Goal: Task Accomplishment & Management: Use online tool/utility

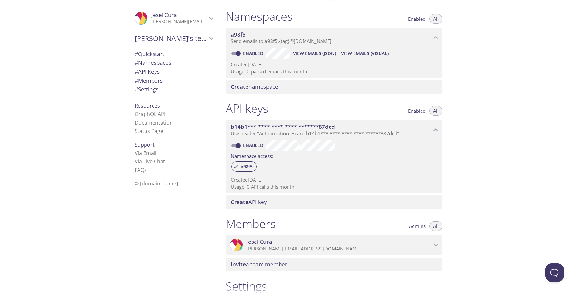
scroll to position [86, 0]
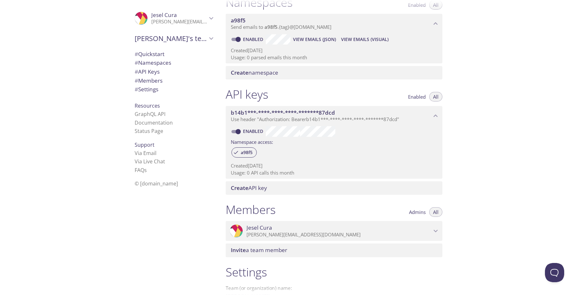
click at [146, 54] on span "# Quickstart" at bounding box center [150, 53] width 30 height 7
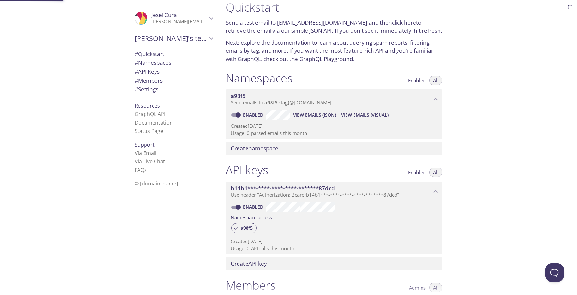
scroll to position [10, 0]
click at [256, 151] on span "Create namespace" at bounding box center [254, 148] width 47 height 7
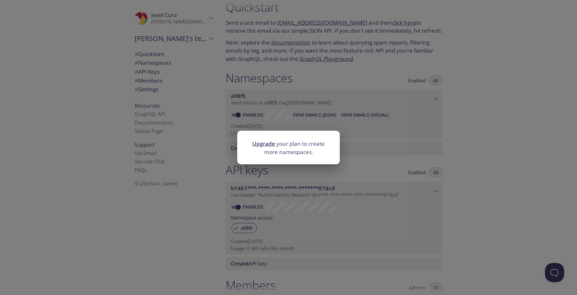
click at [372, 125] on div "Upgrade your plan to create more namespaces." at bounding box center [288, 147] width 577 height 295
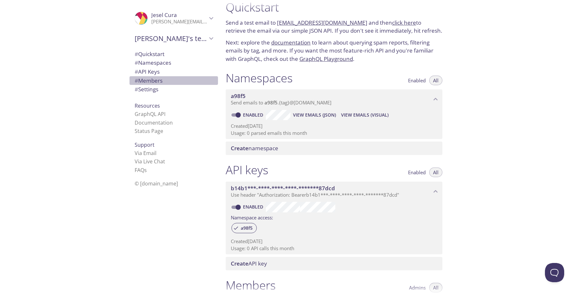
click at [152, 81] on span "# Members" at bounding box center [149, 80] width 28 height 7
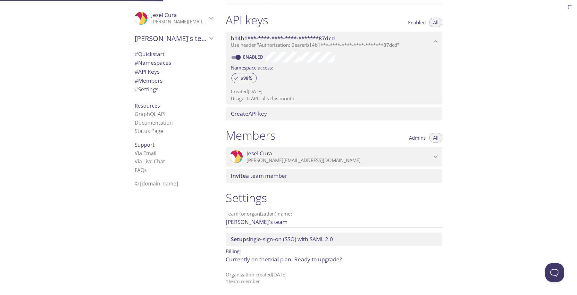
scroll to position [161, 0]
click at [151, 90] on span "# Settings" at bounding box center [147, 89] width 24 height 7
click at [254, 242] on span "Setup single-sign-on (SSO) with SAML 2.0" at bounding box center [282, 238] width 102 height 7
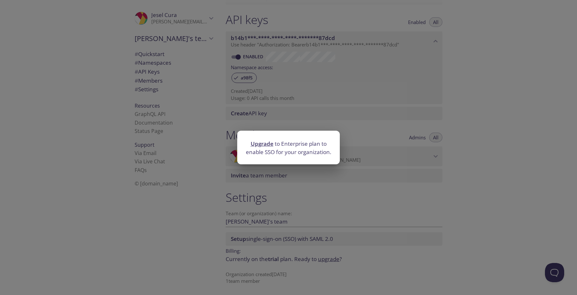
click at [298, 208] on div "Upgrade to Enterprise plan to enable SSO for your organization." at bounding box center [288, 147] width 577 height 295
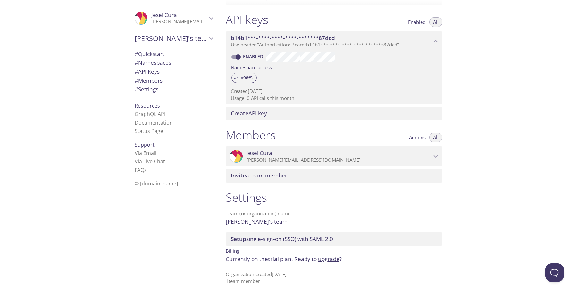
click at [162, 43] on span "[PERSON_NAME]'s team" at bounding box center [171, 38] width 72 height 9
click at [169, 40] on span "[PERSON_NAME]'s team" at bounding box center [171, 38] width 72 height 9
click at [193, 14] on span "Jesel Cura" at bounding box center [179, 15] width 56 height 7
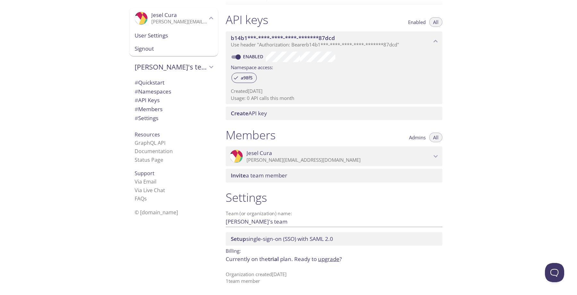
click at [148, 83] on span "# Quickstart" at bounding box center [150, 82] width 30 height 7
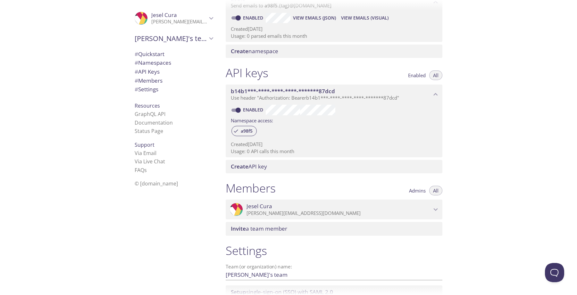
scroll to position [110, 0]
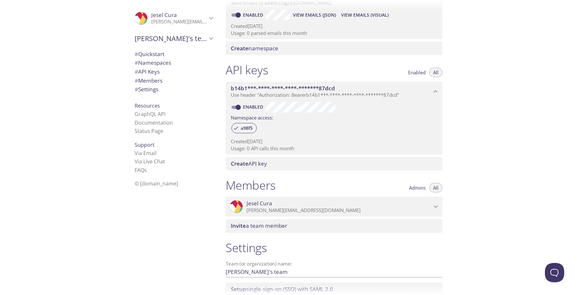
click at [273, 207] on p "[PERSON_NAME][EMAIL_ADDRESS][DOMAIN_NAME]" at bounding box center [338, 210] width 185 height 6
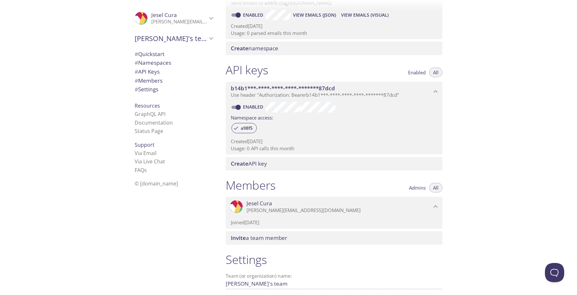
click at [414, 192] on button "Admins" at bounding box center [417, 188] width 24 height 10
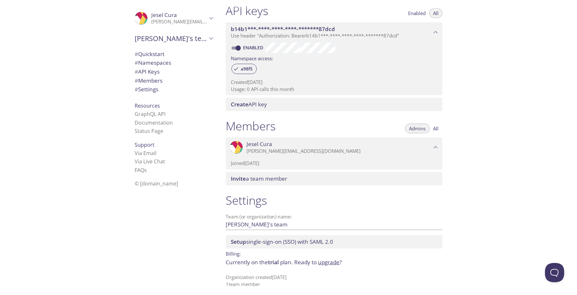
scroll to position [170, 0]
click at [264, 224] on input "[PERSON_NAME]'s team" at bounding box center [324, 224] width 196 height 11
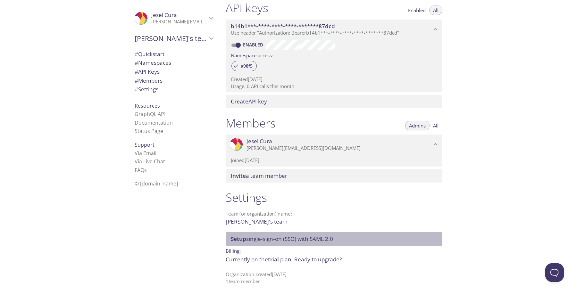
click at [258, 240] on span "Setup single-sign-on (SSO) with SAML 2.0" at bounding box center [282, 238] width 102 height 7
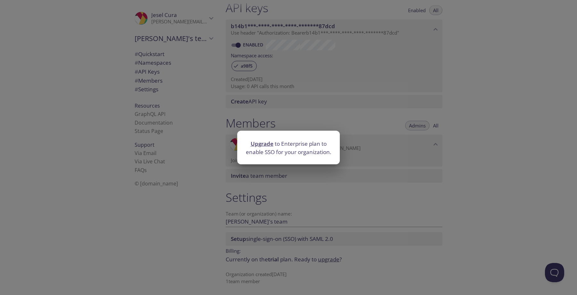
click at [313, 198] on div "Upgrade to Enterprise plan to enable SSO for your organization." at bounding box center [288, 147] width 577 height 295
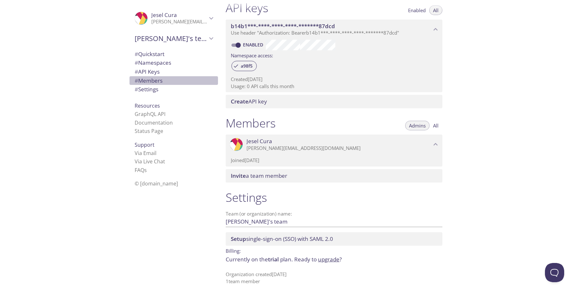
click at [145, 82] on span "# Members" at bounding box center [149, 80] width 28 height 7
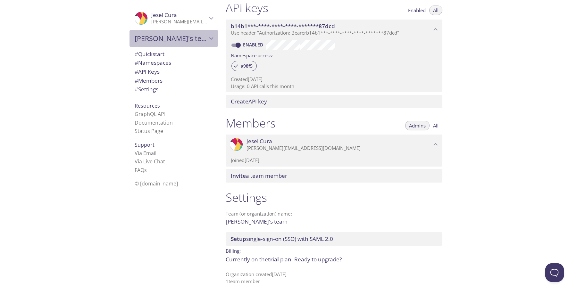
click at [203, 39] on span "[PERSON_NAME]'s team" at bounding box center [171, 38] width 72 height 9
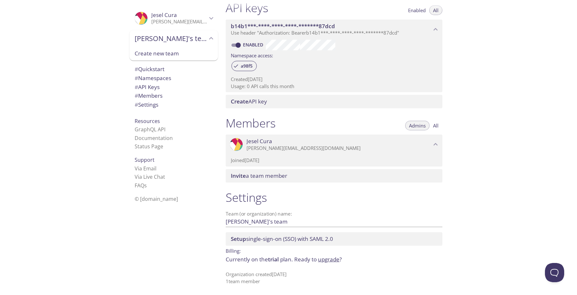
click at [204, 20] on p "[PERSON_NAME][EMAIL_ADDRESS][DOMAIN_NAME]" at bounding box center [179, 22] width 56 height 6
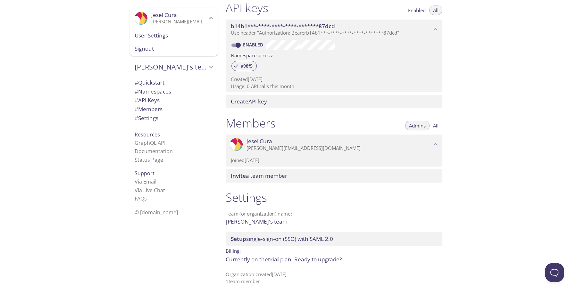
click at [168, 39] on span "User Settings" at bounding box center [174, 35] width 78 height 8
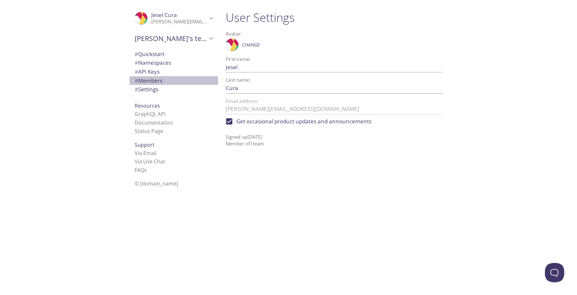
click at [143, 79] on span "# Members" at bounding box center [149, 80] width 28 height 7
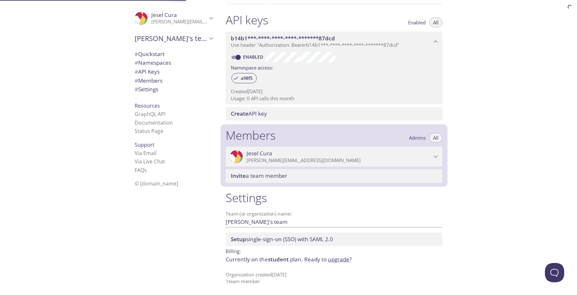
scroll to position [161, 0]
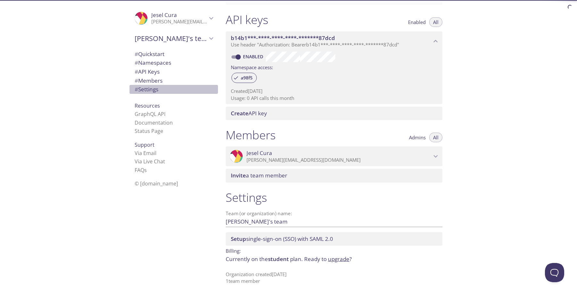
click at [144, 92] on span "# Settings" at bounding box center [147, 89] width 24 height 7
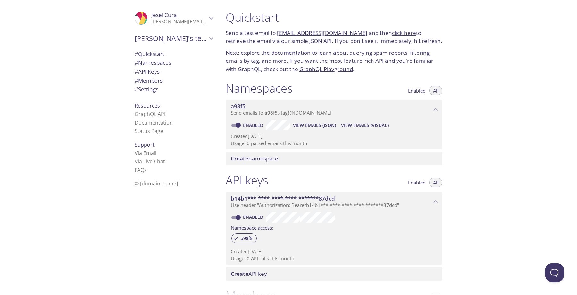
drag, startPoint x: 277, startPoint y: 32, endPoint x: 354, endPoint y: 34, distance: 76.9
click at [354, 34] on p "Send a test email to a98f5.test@inbox.testmail.app and then click here to retri…" at bounding box center [334, 37] width 217 height 16
copy link "[EMAIL_ADDRESS][DOMAIN_NAME]"
click at [394, 34] on link "click here" at bounding box center [404, 32] width 24 height 7
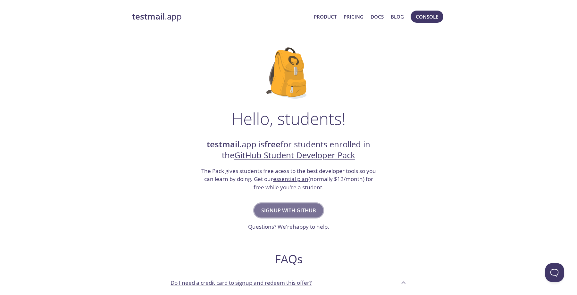
click at [277, 213] on span "Signup with GitHub" at bounding box center [288, 210] width 55 height 9
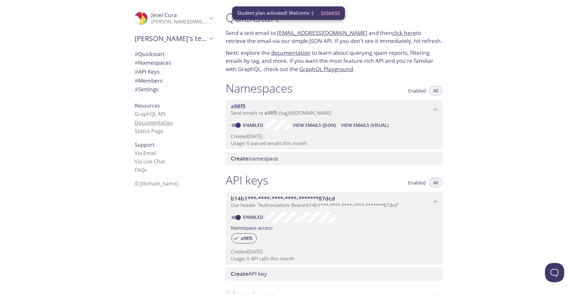
click at [146, 123] on link "Documentation" at bounding box center [154, 122] width 38 height 7
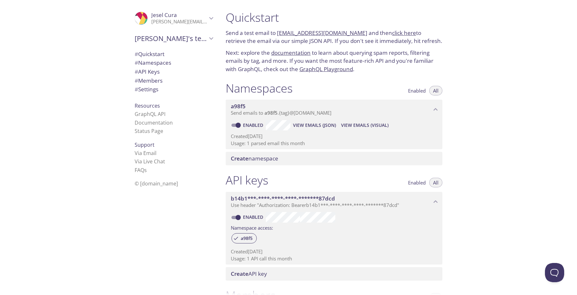
click at [362, 120] on div "Enabled View Emails (JSON) View Emails (Visual)" at bounding box center [334, 125] width 206 height 11
click at [361, 124] on span "View Emails (Visual)" at bounding box center [364, 125] width 47 height 8
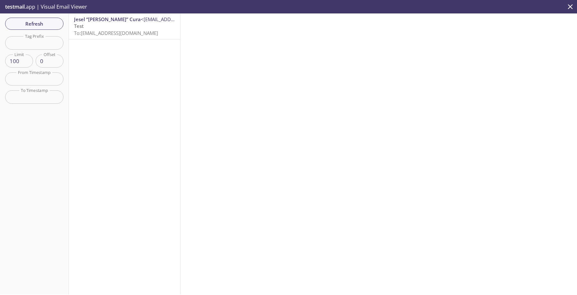
click at [126, 30] on span "To: [EMAIL_ADDRESS][DOMAIN_NAME]" at bounding box center [116, 33] width 84 height 6
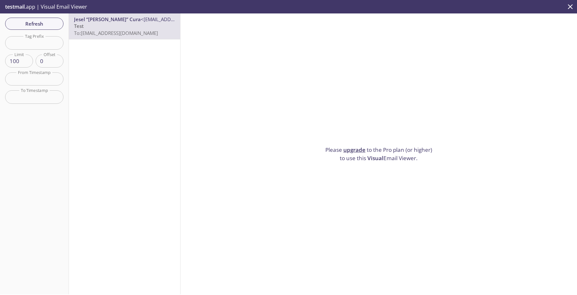
click at [378, 161] on span "Visual" at bounding box center [375, 157] width 16 height 7
click at [388, 150] on p "Please upgrade to the Pro plan (or higher) to use this Visual Email Viewer." at bounding box center [379, 154] width 112 height 16
click at [33, 26] on span "Refresh" at bounding box center [34, 24] width 48 height 8
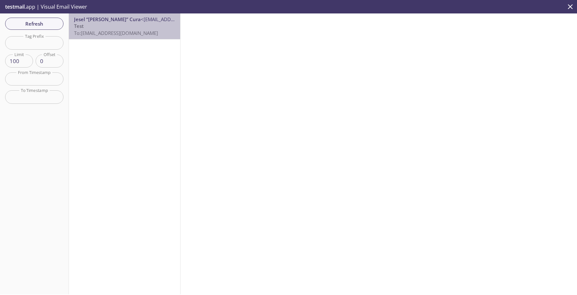
click at [94, 28] on p "Test To: [EMAIL_ADDRESS][DOMAIN_NAME]" at bounding box center [124, 30] width 101 height 14
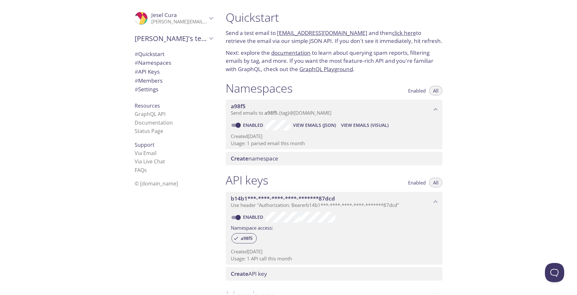
click at [320, 125] on span "View Emails (JSON)" at bounding box center [314, 125] width 43 height 8
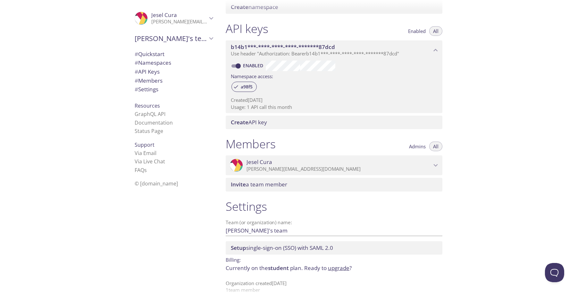
scroll to position [152, 0]
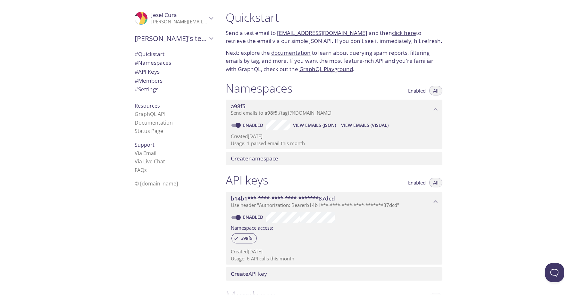
click at [392, 36] on link "click here" at bounding box center [404, 32] width 24 height 7
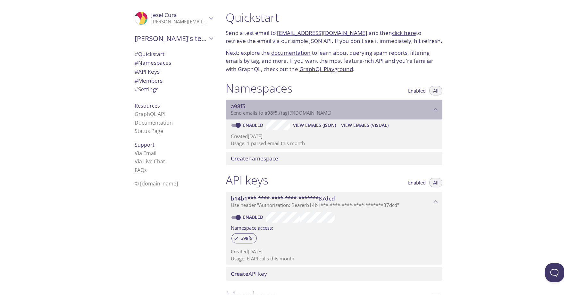
click at [323, 107] on span "a98f5" at bounding box center [331, 106] width 201 height 7
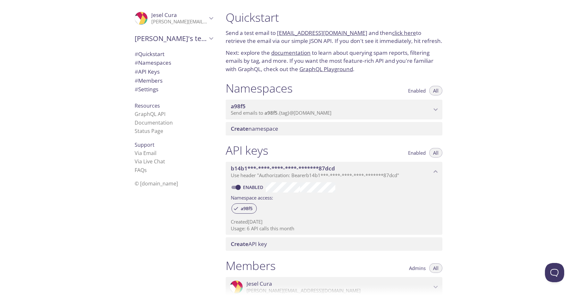
click at [323, 107] on span "a98f5" at bounding box center [331, 106] width 201 height 7
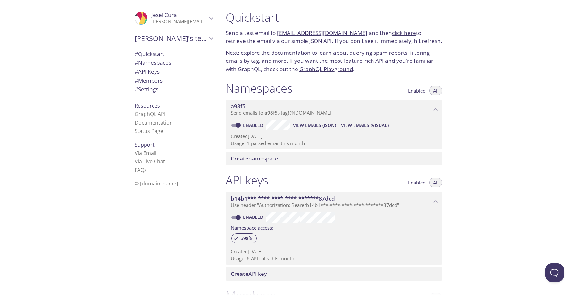
click at [287, 138] on p "Created 6 Sep 2025" at bounding box center [334, 136] width 206 height 7
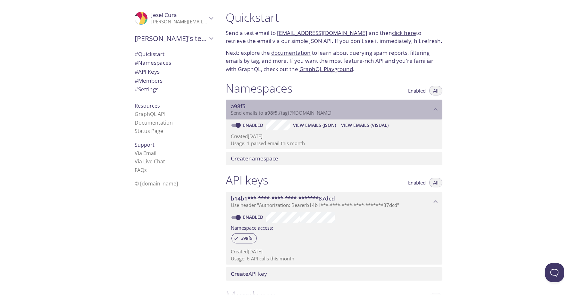
click at [299, 107] on span "a98f5" at bounding box center [331, 106] width 201 height 7
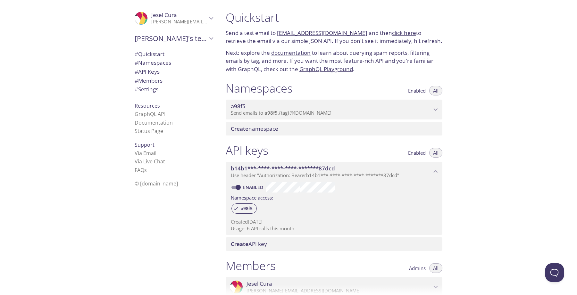
click at [413, 91] on span "Enabled" at bounding box center [417, 91] width 18 height 0
click at [431, 91] on button "All" at bounding box center [435, 91] width 13 height 10
click at [357, 121] on div "Namespaces Enabled All a98f5 Send emails to a98f5 . {tag} @inbox.testmail.app E…" at bounding box center [333, 108] width 227 height 62
click at [356, 108] on span "a98f5" at bounding box center [331, 106] width 201 height 7
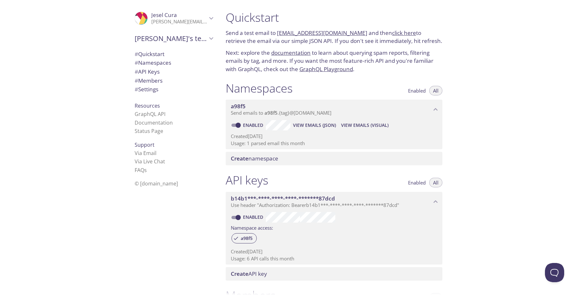
click at [299, 124] on span "View Emails (JSON)" at bounding box center [314, 125] width 43 height 8
click at [154, 56] on span "# Quickstart" at bounding box center [150, 53] width 30 height 7
click at [279, 55] on link "documentation" at bounding box center [290, 52] width 39 height 7
